Goal: Check status: Check status

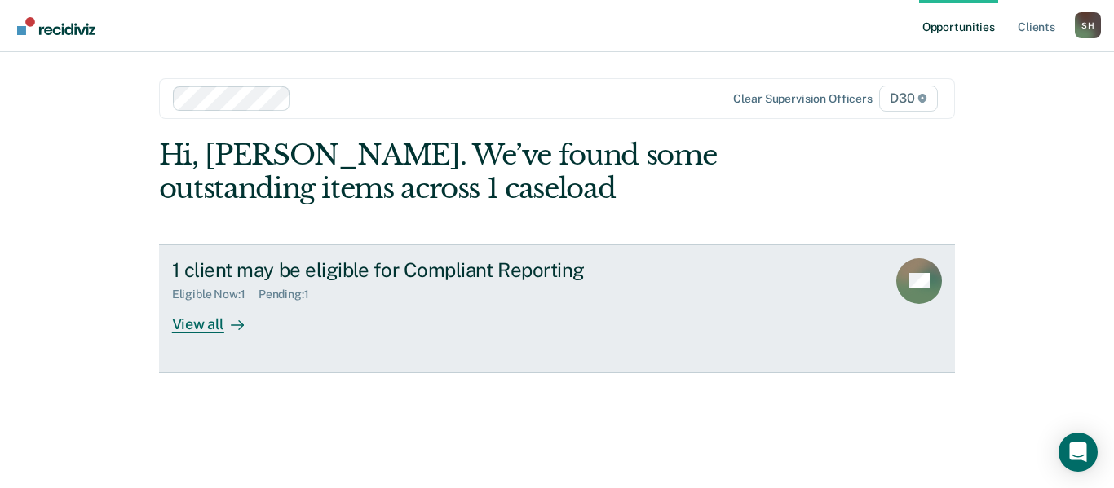
click at [199, 316] on div "View all" at bounding box center [217, 318] width 91 height 32
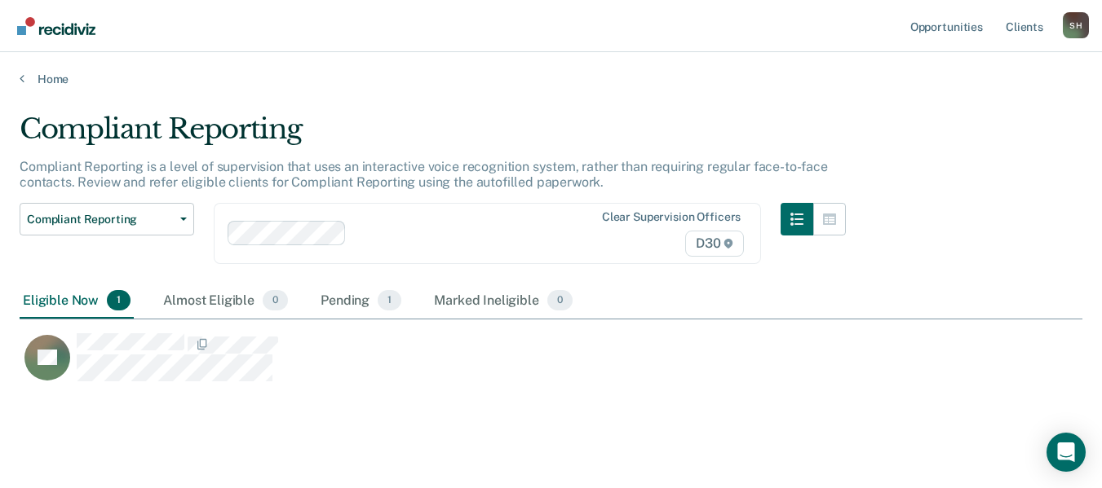
scroll to position [269, 1050]
click at [344, 298] on div "Pending 1" at bounding box center [360, 302] width 87 height 36
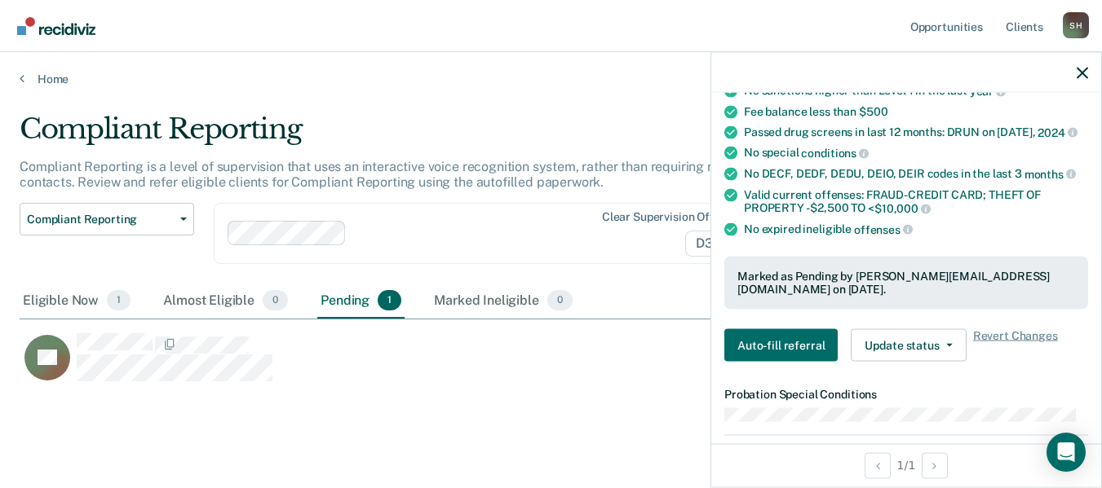
scroll to position [0, 0]
